Goal: Find specific page/section

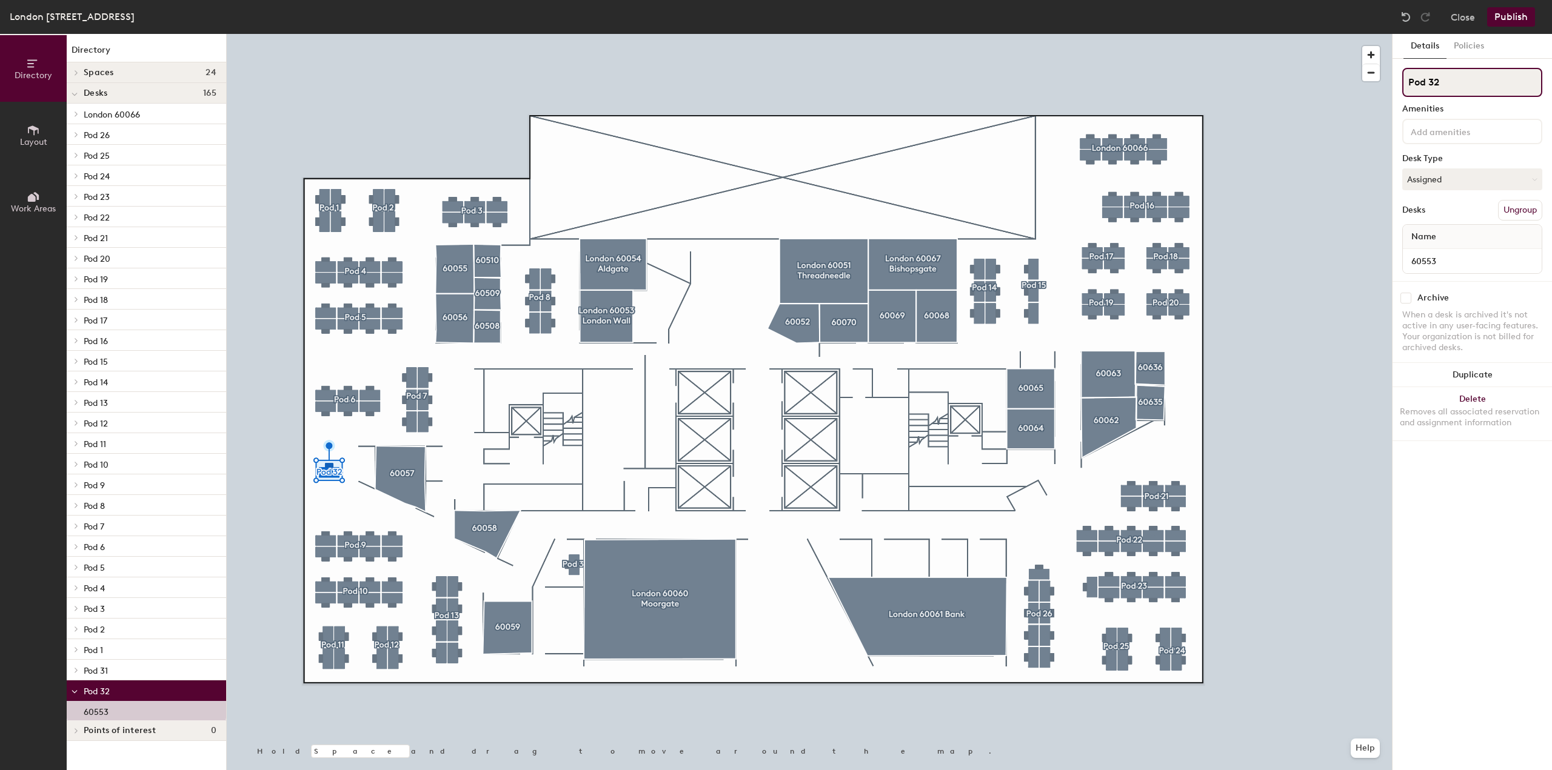
click at [1449, 77] on input "Pod 32" at bounding box center [1472, 82] width 140 height 29
drag, startPoint x: 1452, startPoint y: 81, endPoint x: 1383, endPoint y: 81, distance: 69.1
click at [1383, 81] on div "Directory Layout Work Areas Directory Spaces 24 60052 60055 60056 60057 60058 6…" at bounding box center [776, 402] width 1552 height 736
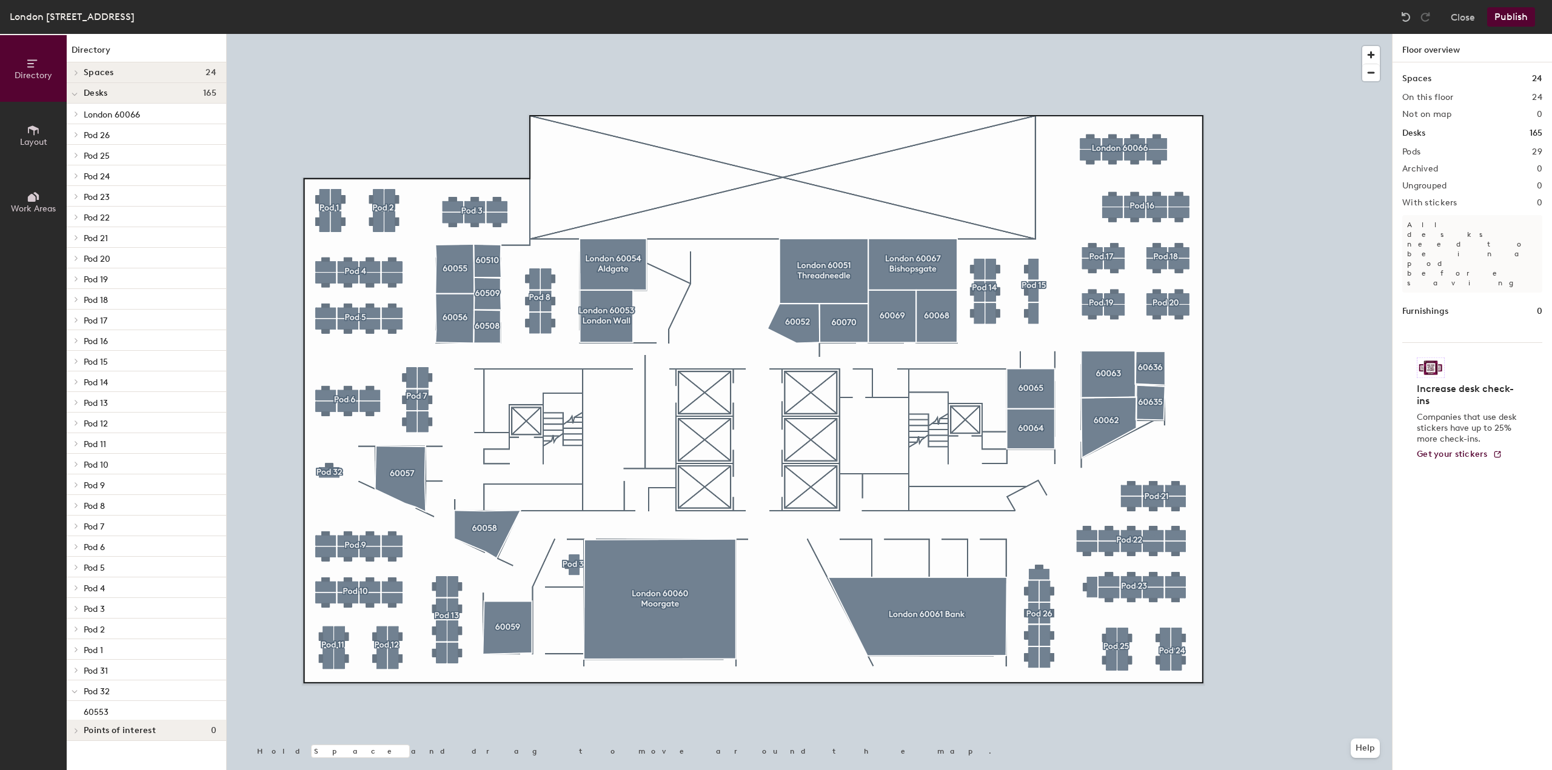
click at [1427, 52] on h1 "Floor overview" at bounding box center [1471, 48] width 159 height 28
click at [330, 34] on div at bounding box center [809, 34] width 1165 height 0
click at [1455, 21] on button "Close" at bounding box center [1462, 16] width 24 height 19
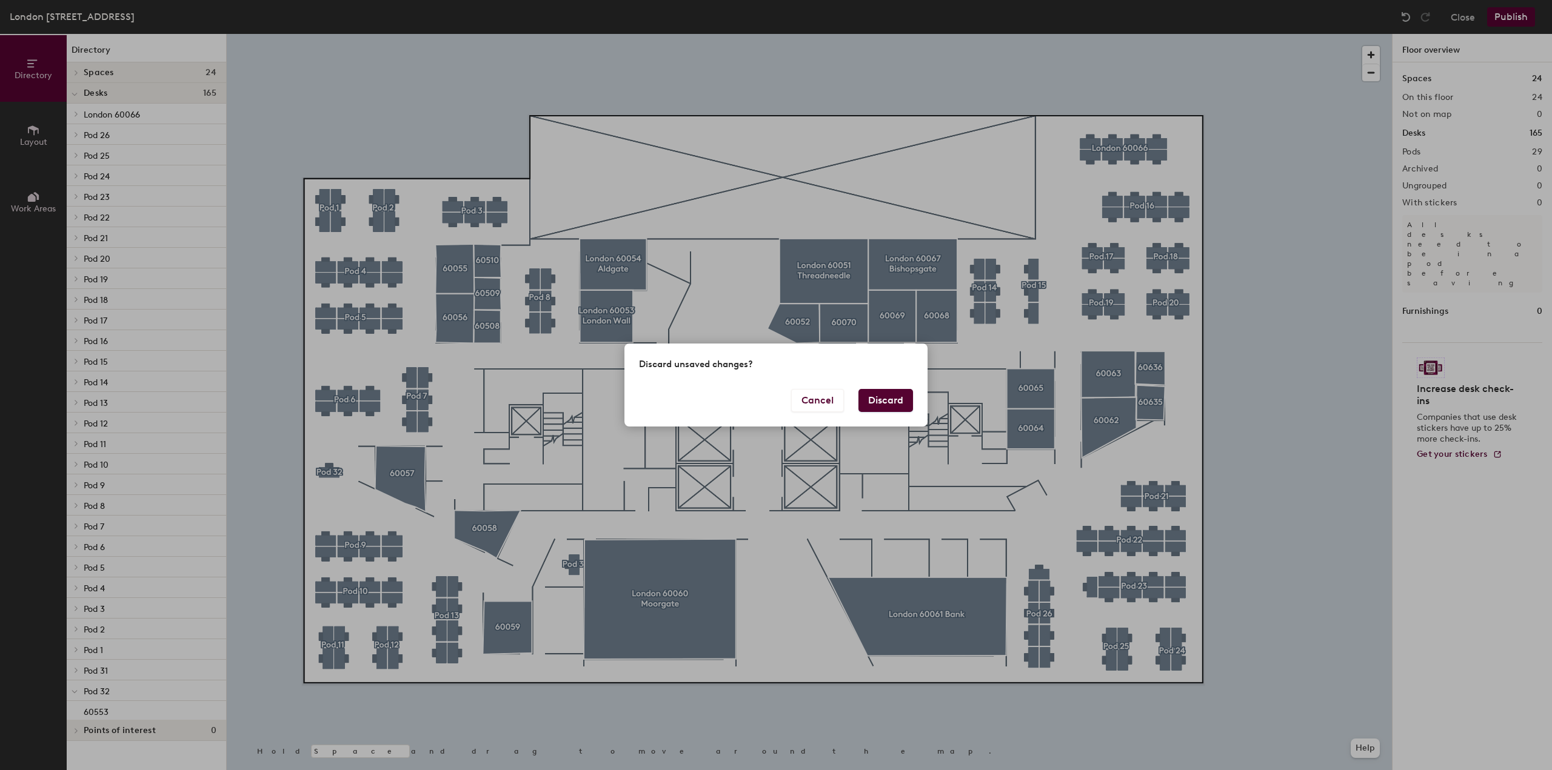
click at [884, 399] on button "Discard" at bounding box center [885, 400] width 55 height 23
